Goal: Information Seeking & Learning: Learn about a topic

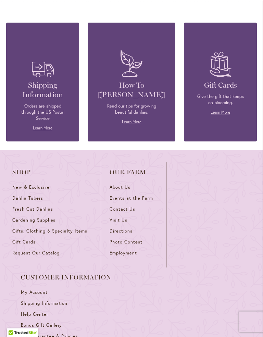
scroll to position [2836, 0]
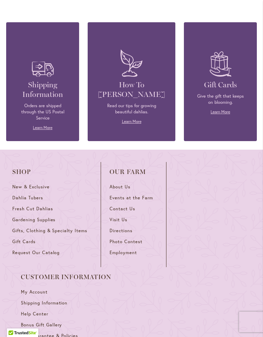
click at [228, 236] on ul "Shop New & Exclusive Dahlia Tubers Fresh Cut Dahlias Gardening Supplies Gifts, …" at bounding box center [131, 267] width 238 height 210
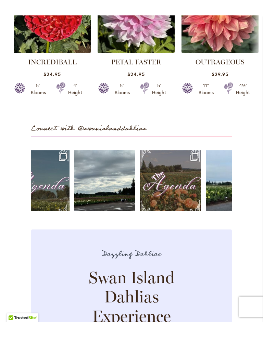
scroll to position [1652, 0]
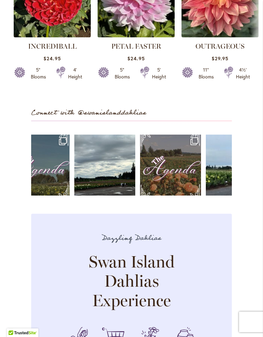
click at [187, 176] on link "Open" at bounding box center [170, 165] width 61 height 61
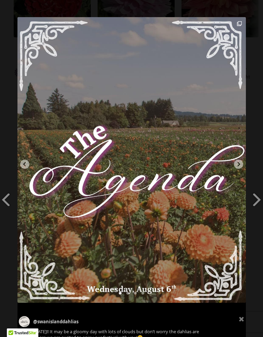
click at [258, 202] on span at bounding box center [257, 199] width 12 height 15
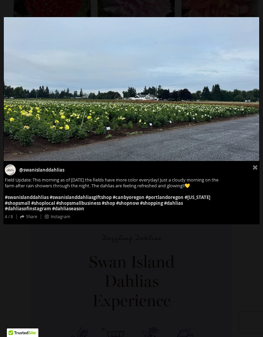
click at [245, 163] on div "@swanislanddahlias Field Update: This morning as of August 6 the fields have mo…" at bounding box center [131, 192] width 256 height 63
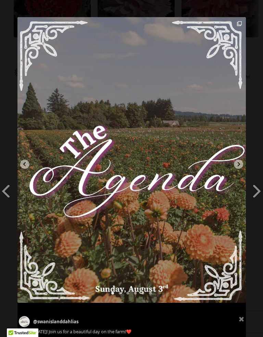
click at [7, 198] on span at bounding box center [6, 190] width 12 height 15
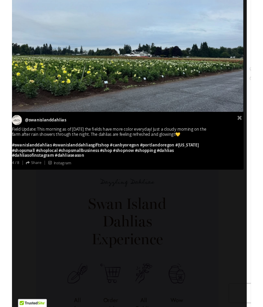
scroll to position [1686, 2]
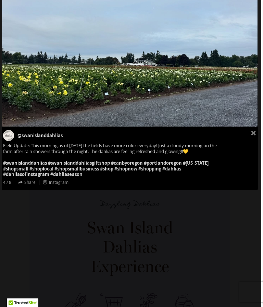
click at [253, 133] on icon at bounding box center [253, 132] width 5 height 5
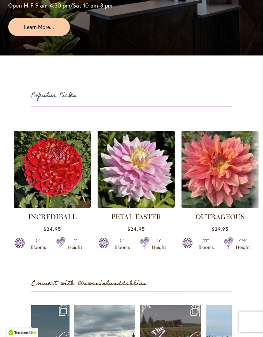
scroll to position [1481, 0]
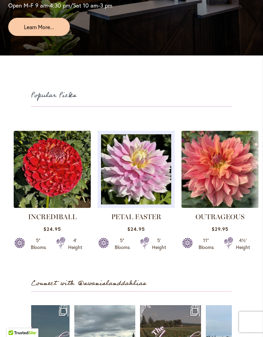
click at [146, 194] on img at bounding box center [136, 169] width 77 height 77
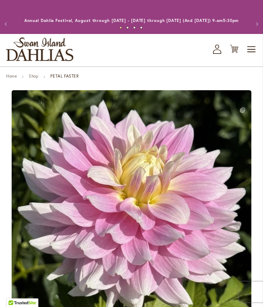
click at [21, 174] on img at bounding box center [132, 210] width 240 height 240
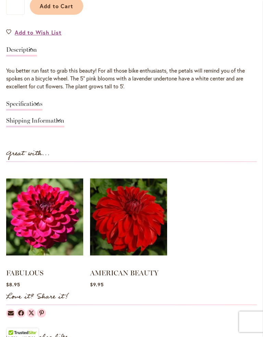
scroll to position [463, 0]
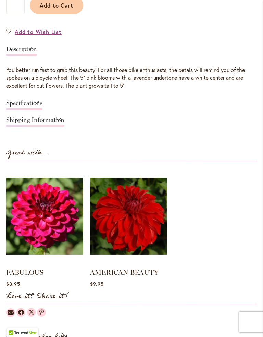
click at [64, 127] on link "Shipping Information" at bounding box center [35, 122] width 58 height 10
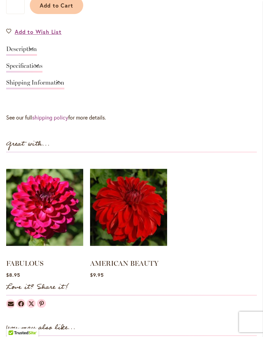
click at [64, 89] on link "Shipping Information" at bounding box center [35, 84] width 58 height 10
click at [42, 73] on link "Specifications" at bounding box center [24, 68] width 36 height 10
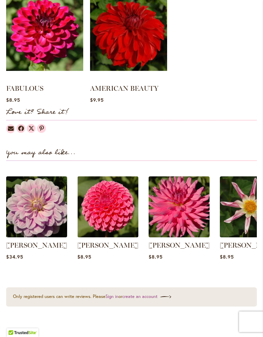
scroll to position [718, 0]
click at [172, 223] on img at bounding box center [179, 206] width 61 height 61
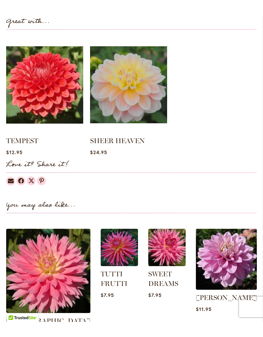
scroll to position [603, 0]
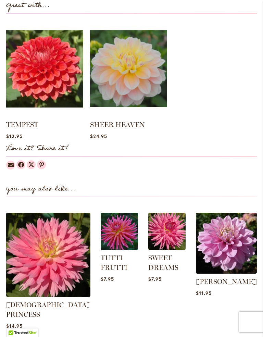
click at [43, 264] on img at bounding box center [48, 255] width 84 height 84
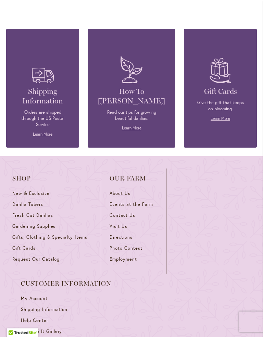
scroll to position [2333, 0]
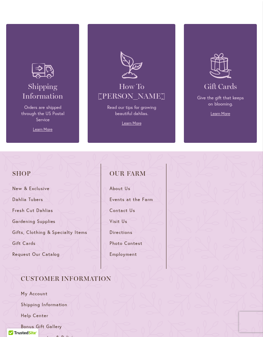
click at [149, 197] on span "Events at the Farm" at bounding box center [131, 200] width 43 height 6
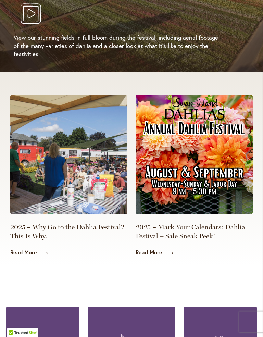
scroll to position [1472, 0]
click at [211, 177] on img at bounding box center [194, 155] width 117 height 120
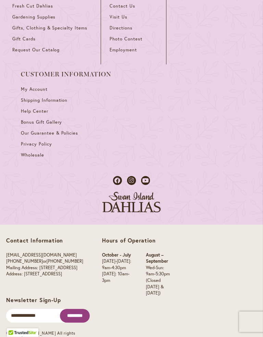
scroll to position [770, 0]
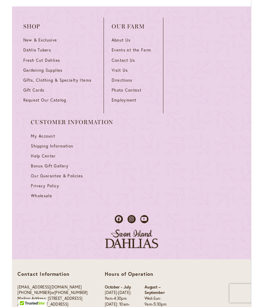
scroll to position [599, 0]
